Goal: Information Seeking & Learning: Learn about a topic

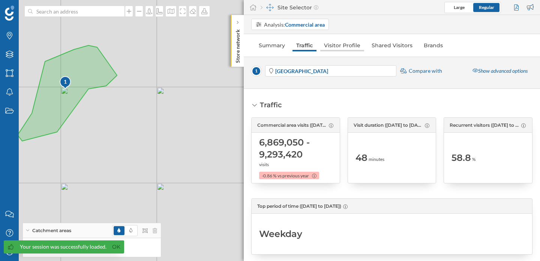
click at [351, 45] on link "Visitor Profile" at bounding box center [342, 45] width 44 height 12
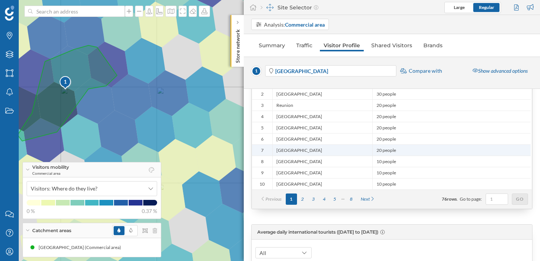
scroll to position [162, 0]
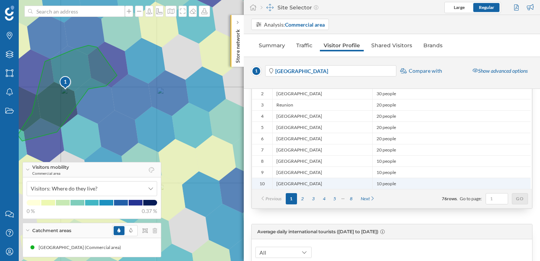
click at [395, 183] on span "10 people" at bounding box center [385, 184] width 19 height 6
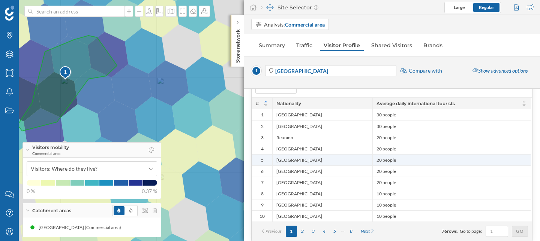
scroll to position [134, 0]
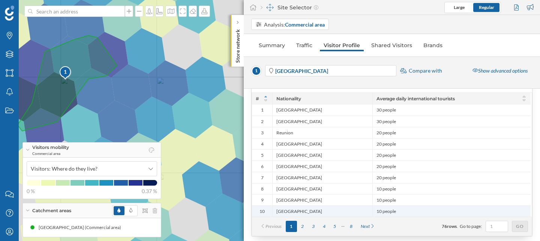
drag, startPoint x: 391, startPoint y: 111, endPoint x: 388, endPoint y: 212, distance: 100.9
click at [388, 212] on div "1 [GEOGRAPHIC_DATA] 30 people 2 [GEOGRAPHIC_DATA] 30 people 3 [GEOGRAPHIC_DATA]…" at bounding box center [391, 155] width 279 height 124
click at [409, 212] on div "10 people" at bounding box center [451, 211] width 158 height 11
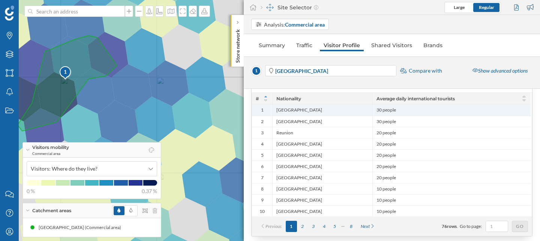
drag, startPoint x: 378, startPoint y: 110, endPoint x: 406, endPoint y: 110, distance: 28.5
click at [406, 110] on div "30 people" at bounding box center [451, 110] width 158 height 11
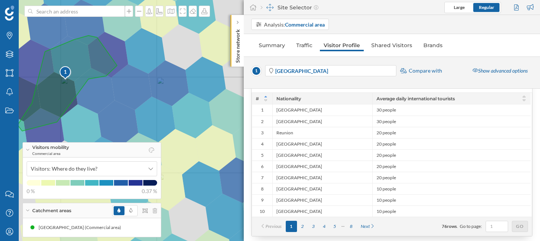
click at [405, 100] on span "Average daily international tourists" at bounding box center [415, 99] width 78 height 6
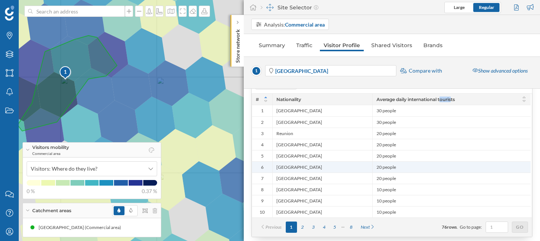
scroll to position [147, 0]
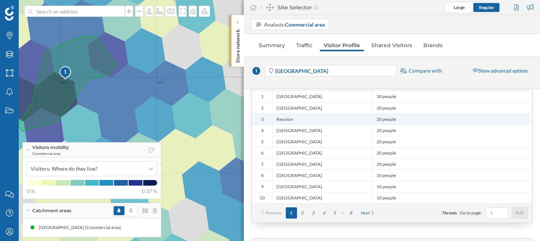
click at [378, 120] on span "20 people" at bounding box center [385, 120] width 19 height 6
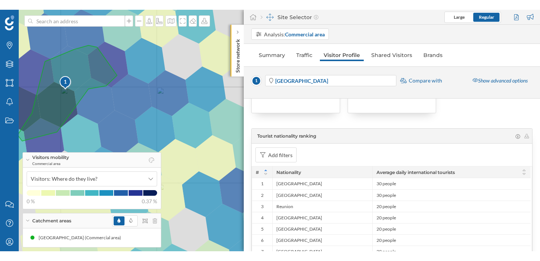
scroll to position [87, 0]
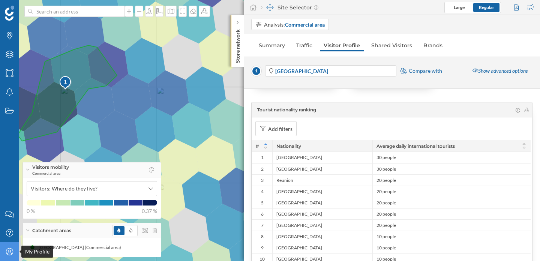
click at [10, 248] on icon at bounding box center [9, 251] width 7 height 7
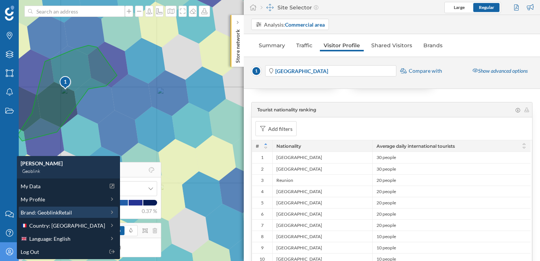
click at [55, 214] on span "Brand: GeoblinkRetail" at bounding box center [46, 212] width 51 height 8
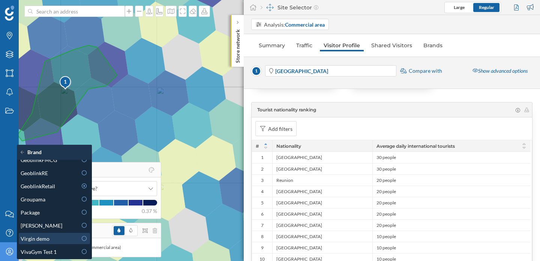
scroll to position [0, 0]
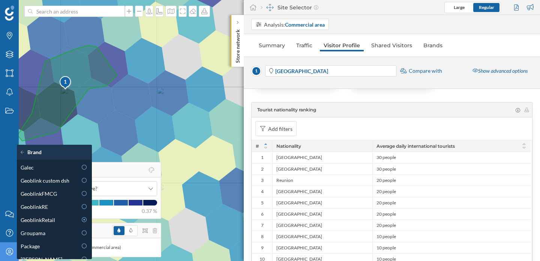
click at [163, 101] on div "1 © Mapbox © OpenStreetMap Improve this map" at bounding box center [270, 130] width 540 height 261
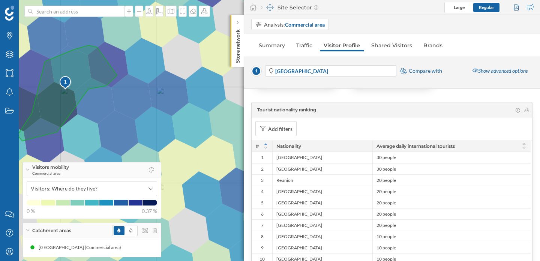
click at [377, 10] on div "Site Selector Large Regular" at bounding box center [392, 7] width 296 height 15
